Goal: Entertainment & Leisure: Consume media (video, audio)

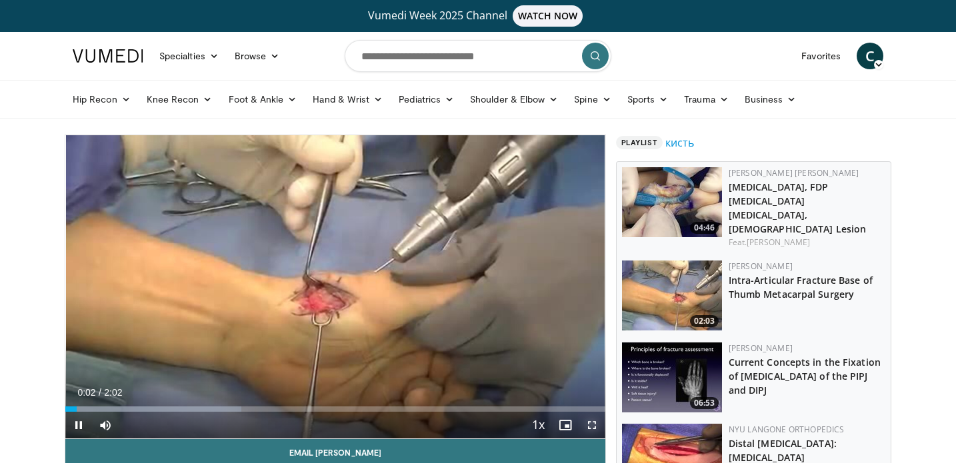
click at [593, 424] on span "Video Player" at bounding box center [592, 425] width 27 height 27
